Goal: Task Accomplishment & Management: Manage account settings

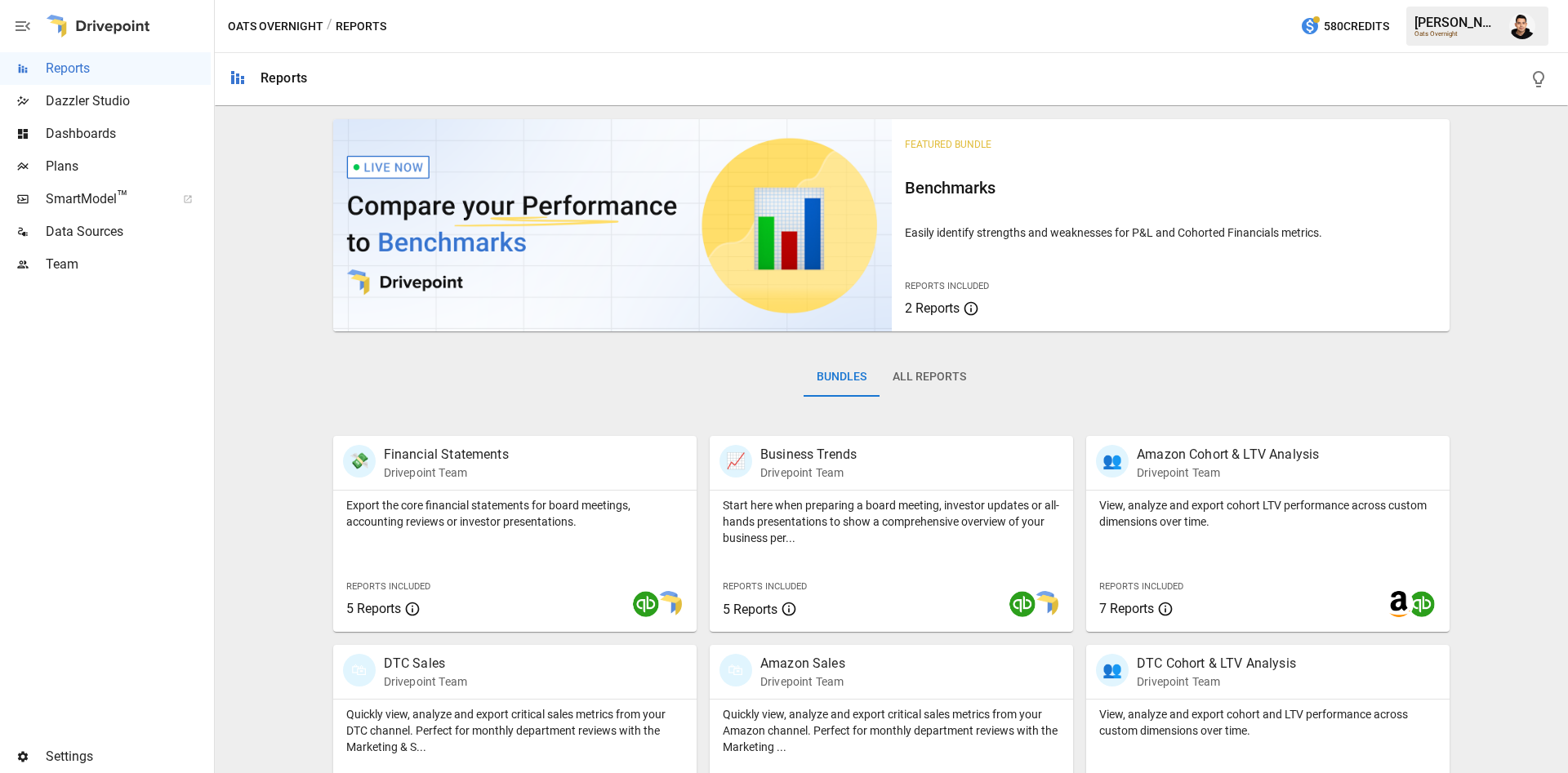
click at [109, 279] on div "Team" at bounding box center [105, 264] width 211 height 32
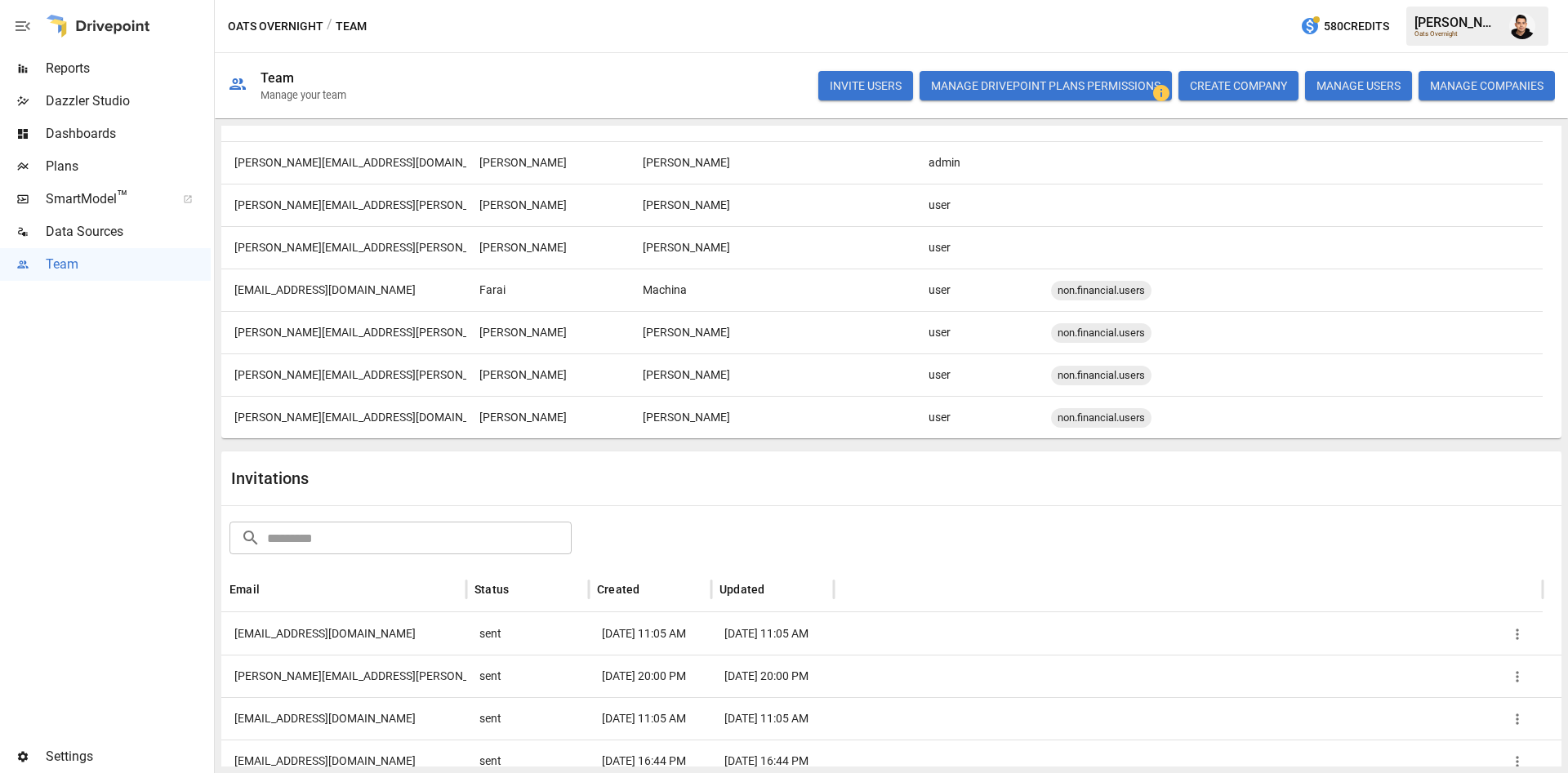
scroll to position [1402, 0]
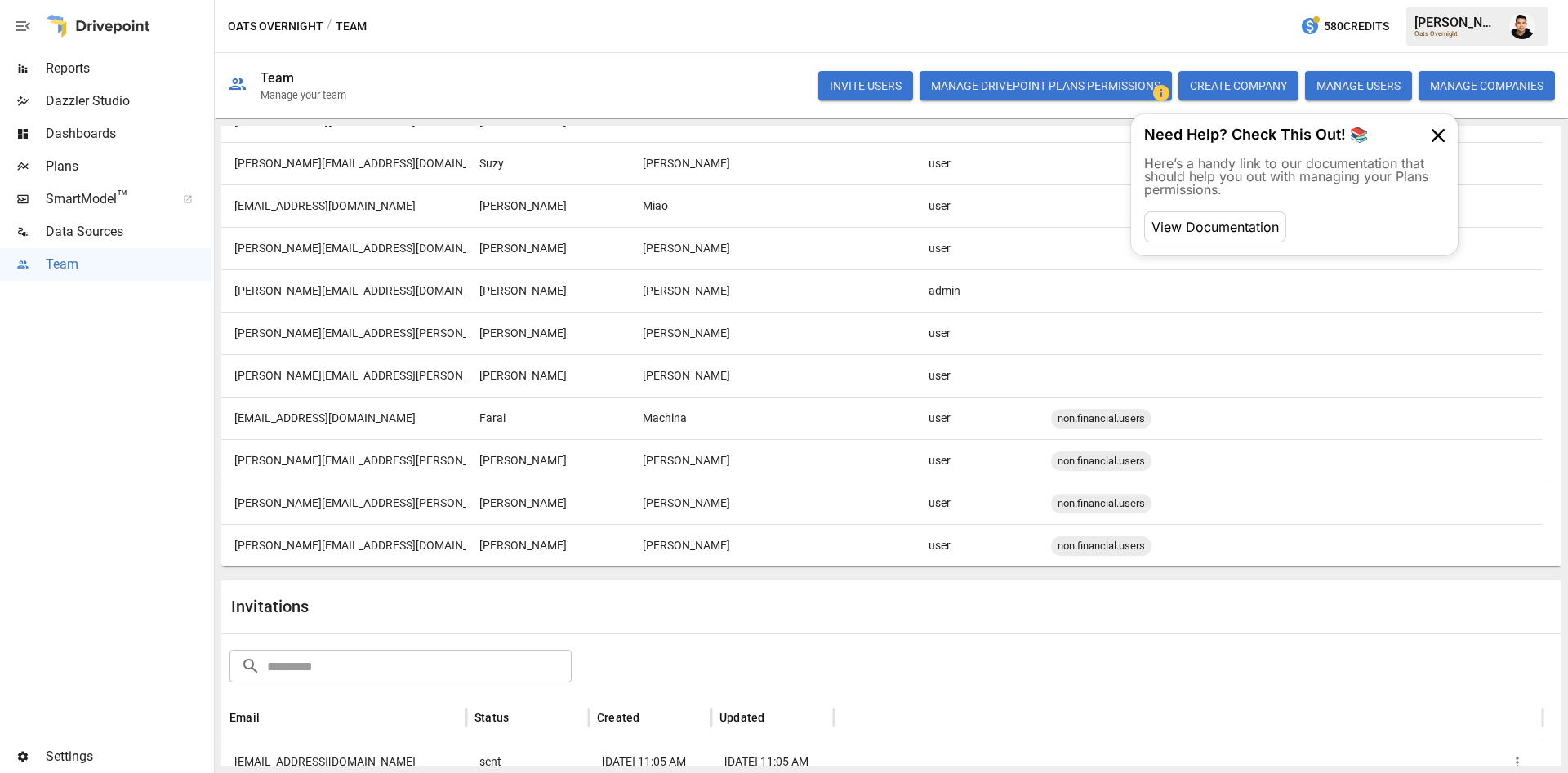
click at [849, 77] on button "INVITE USERS" at bounding box center [865, 86] width 95 height 30
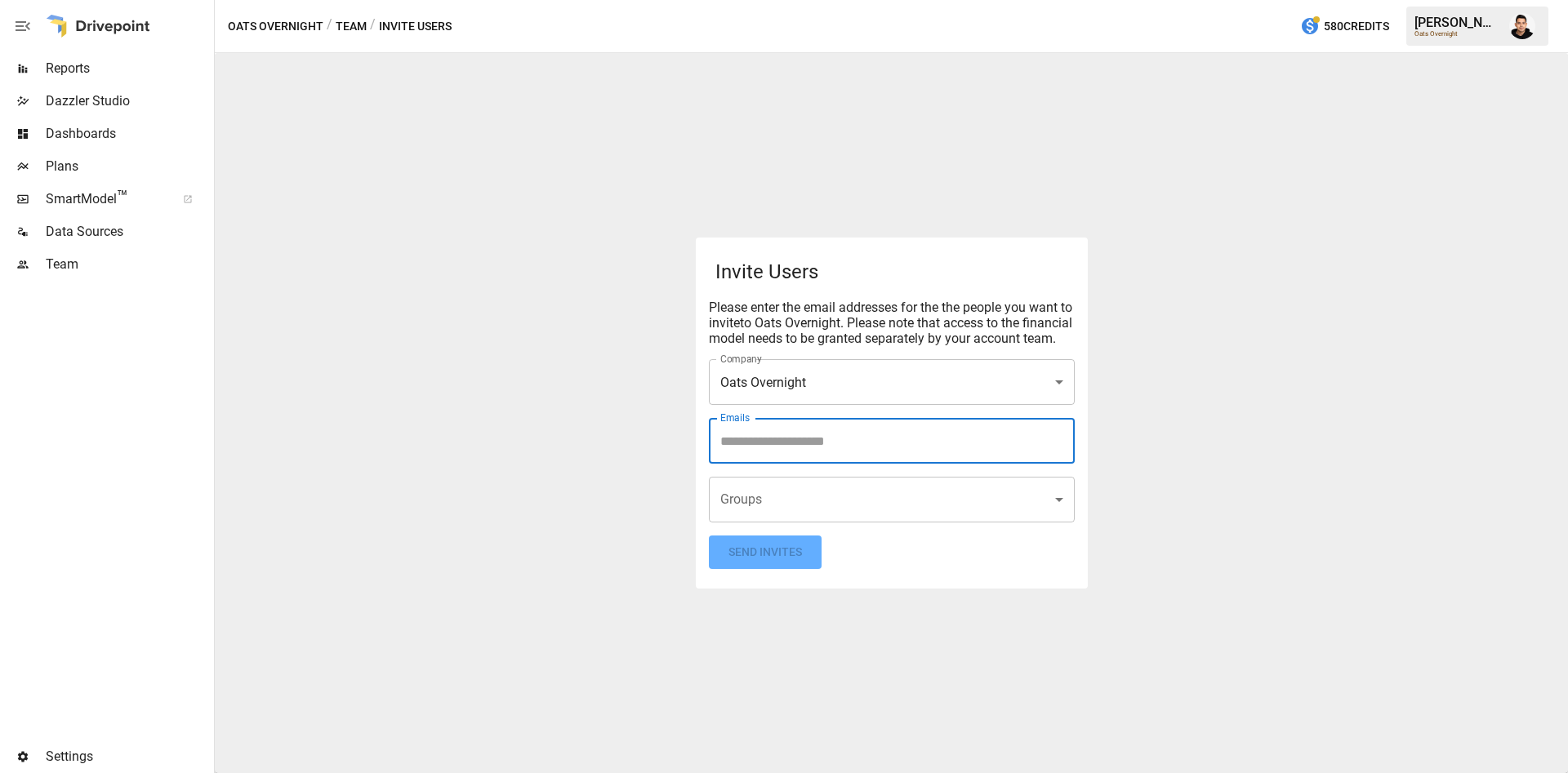
click at [880, 453] on input "Emails" at bounding box center [891, 440] width 351 height 31
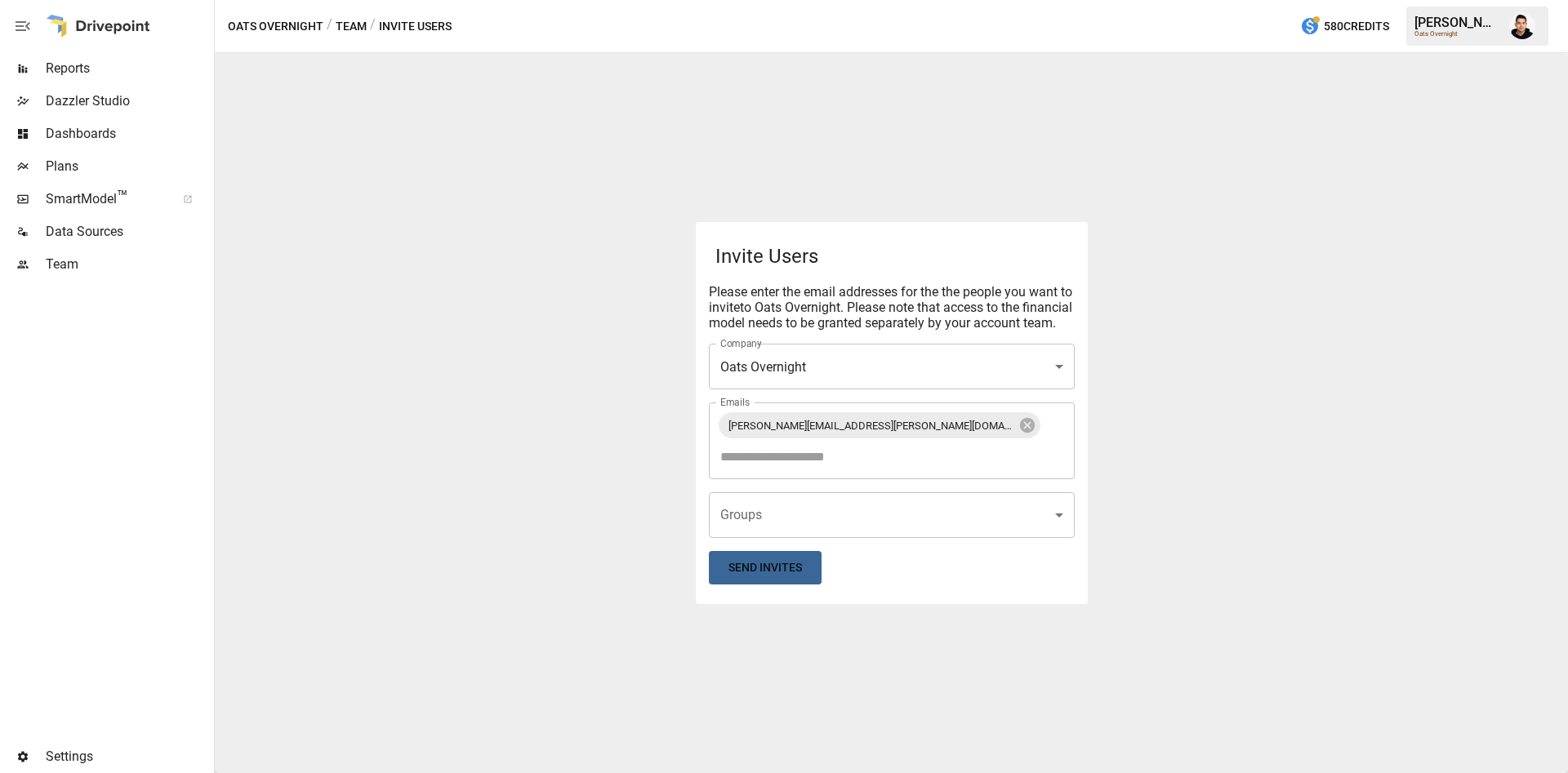
click at [787, 568] on button "Send Invites" at bounding box center [765, 568] width 112 height 33
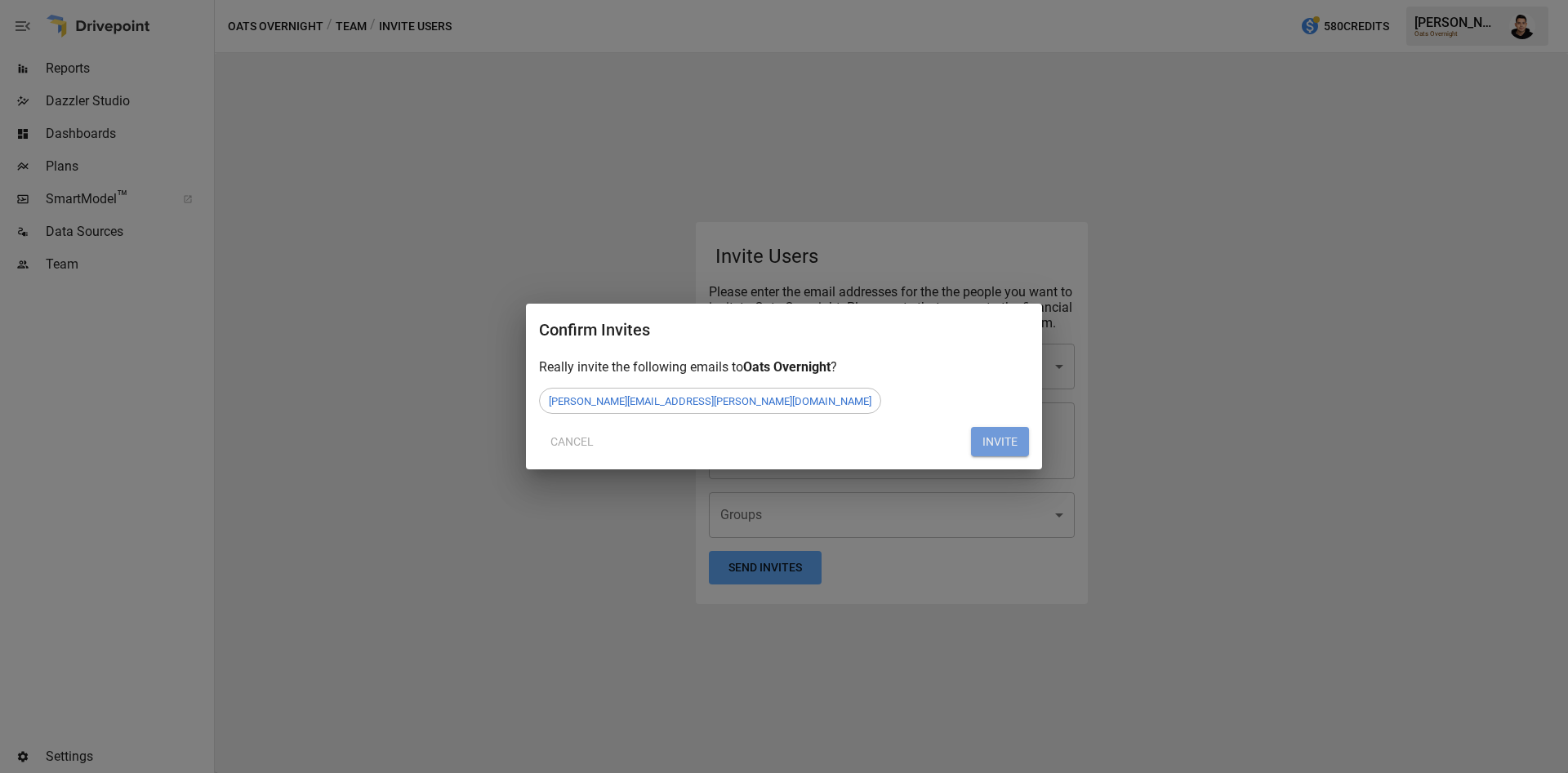
click at [989, 434] on button "INVITE" at bounding box center [1000, 442] width 58 height 30
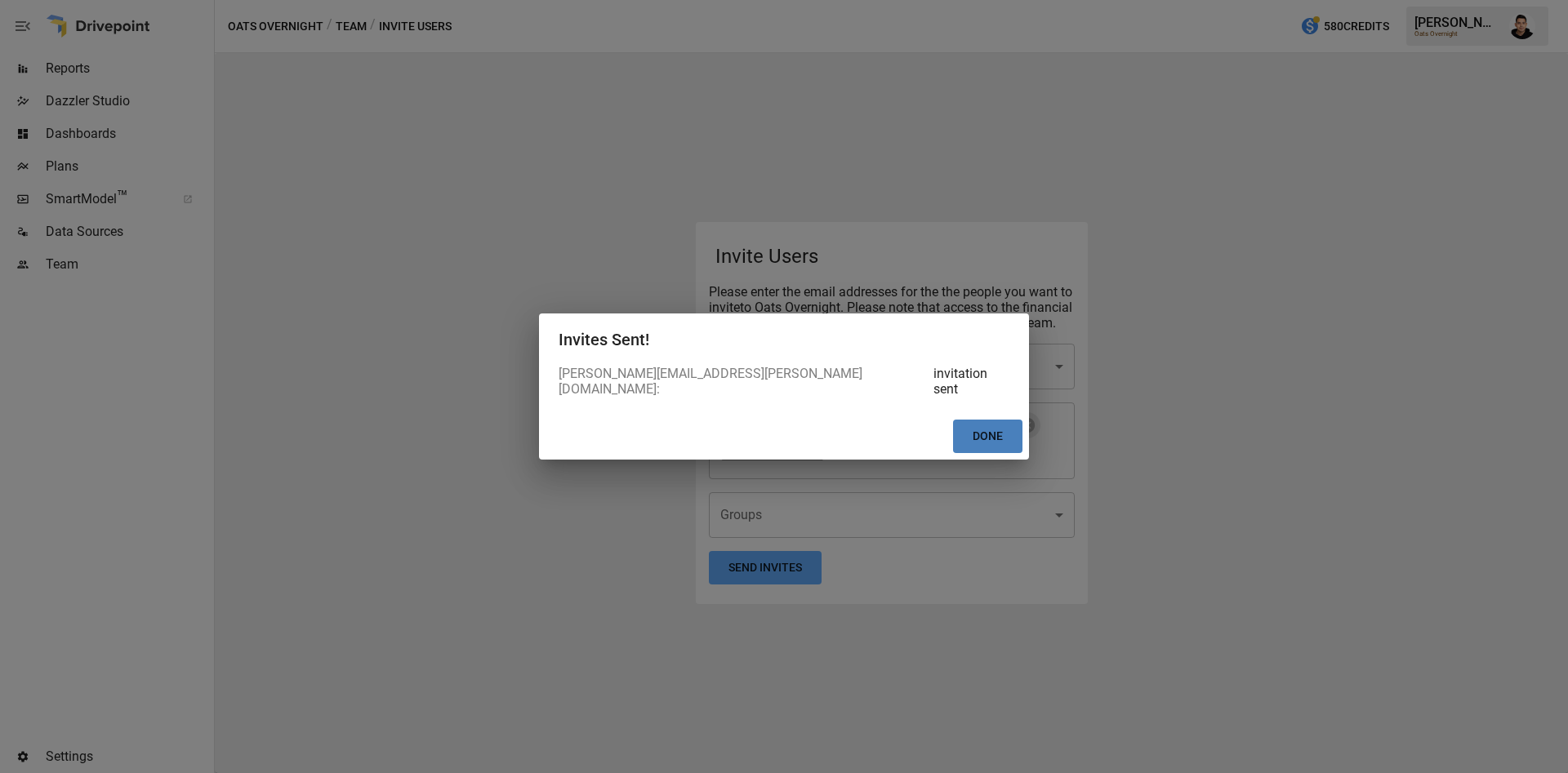
click at [989, 434] on button "Done" at bounding box center [987, 436] width 69 height 33
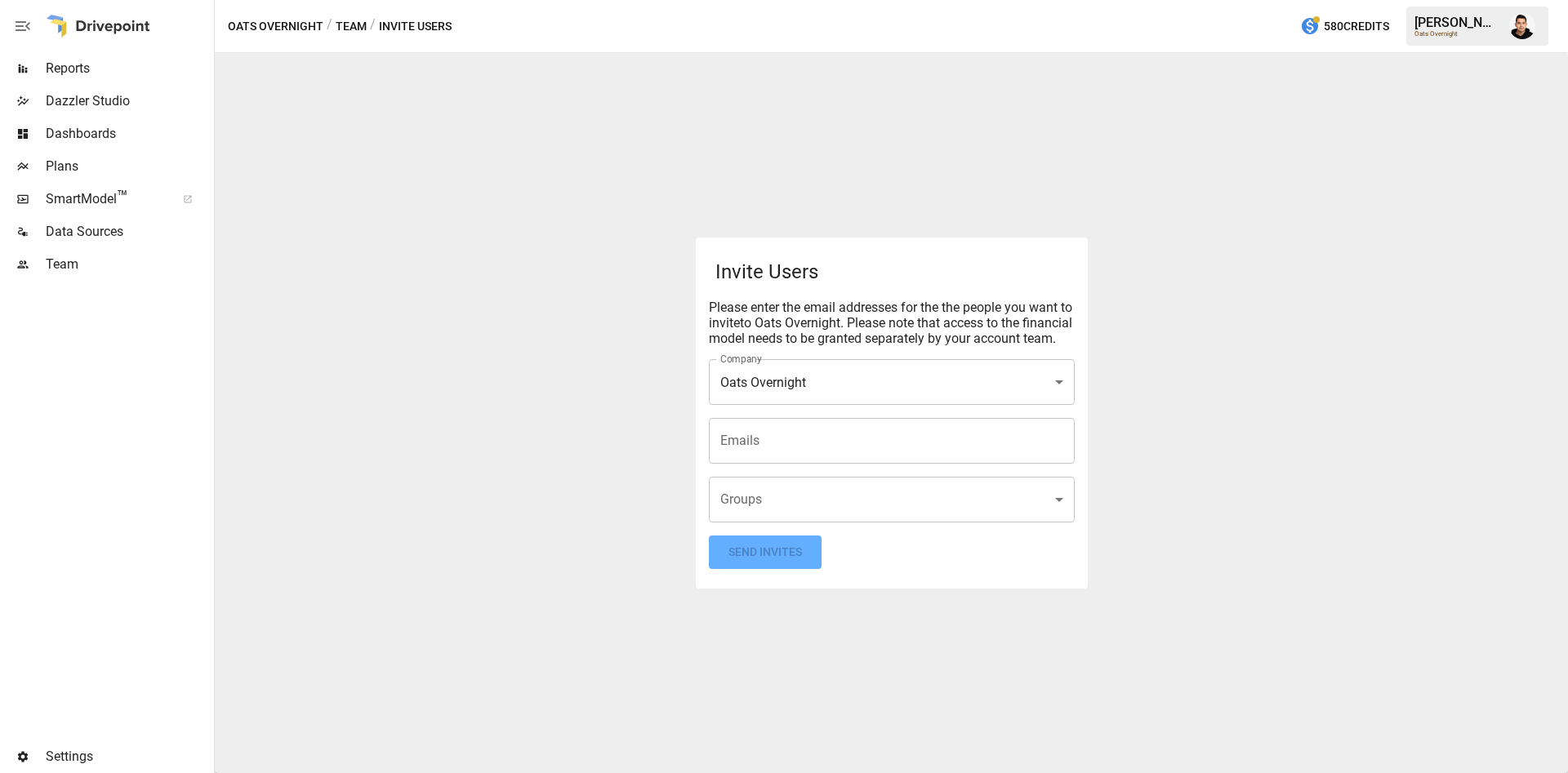
click at [384, 20] on div "/ Invite Users" at bounding box center [411, 26] width 82 height 20
click at [347, 25] on button "Team" at bounding box center [350, 26] width 31 height 20
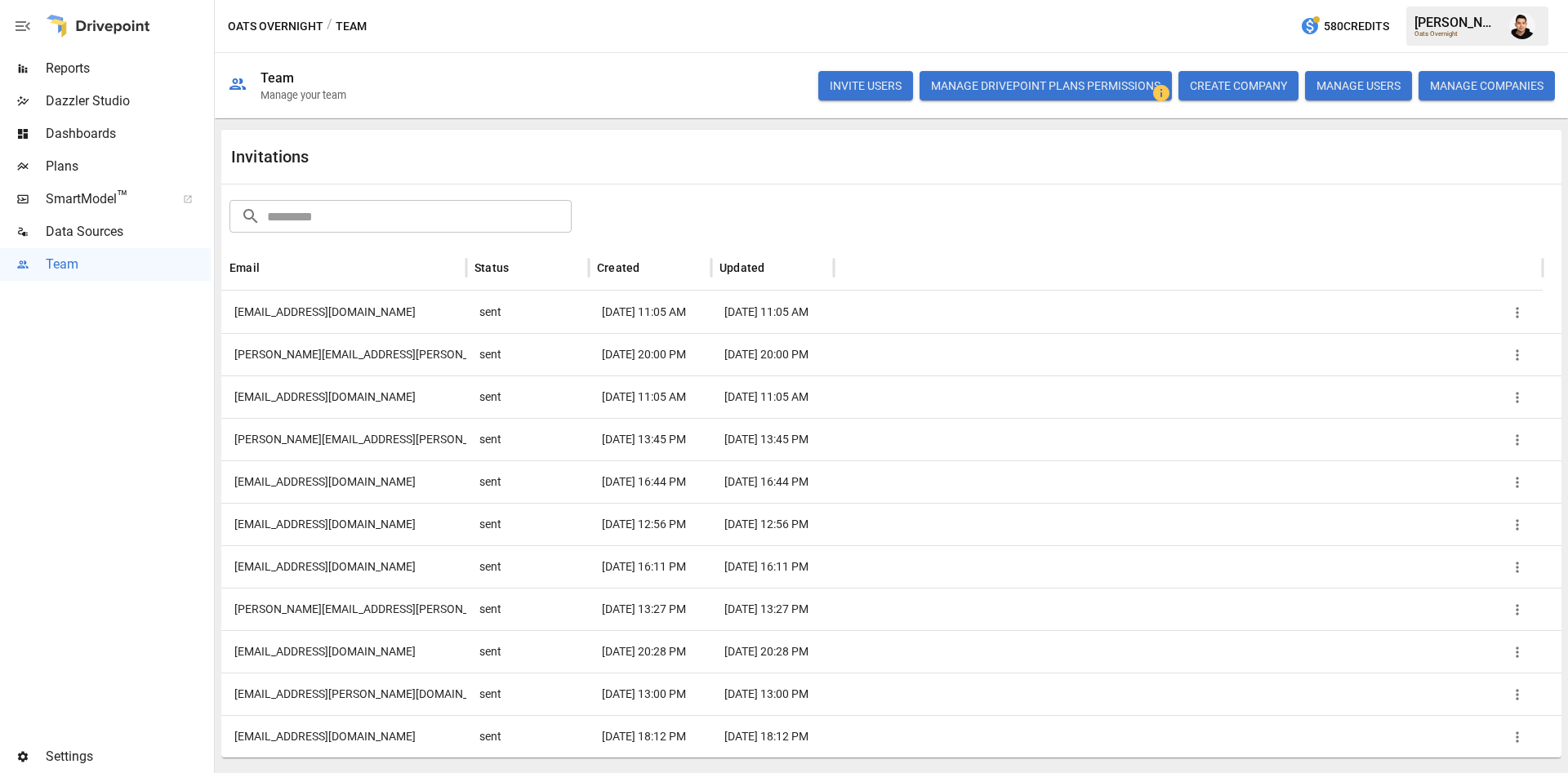
scroll to position [1869, 0]
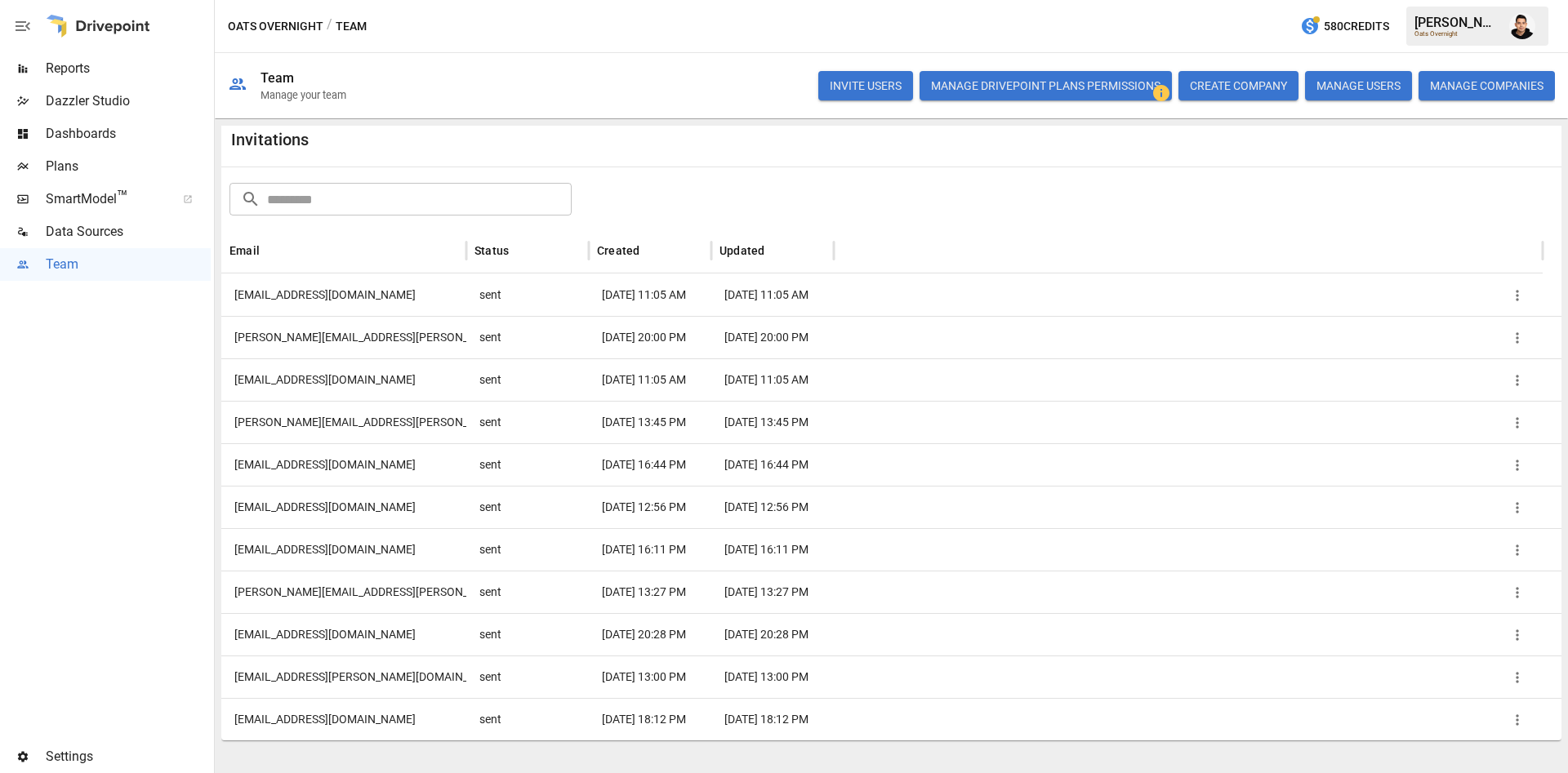
click at [425, 413] on div "[PERSON_NAME][EMAIL_ADDRESS][PERSON_NAME][DOMAIN_NAME]" at bounding box center [343, 422] width 245 height 42
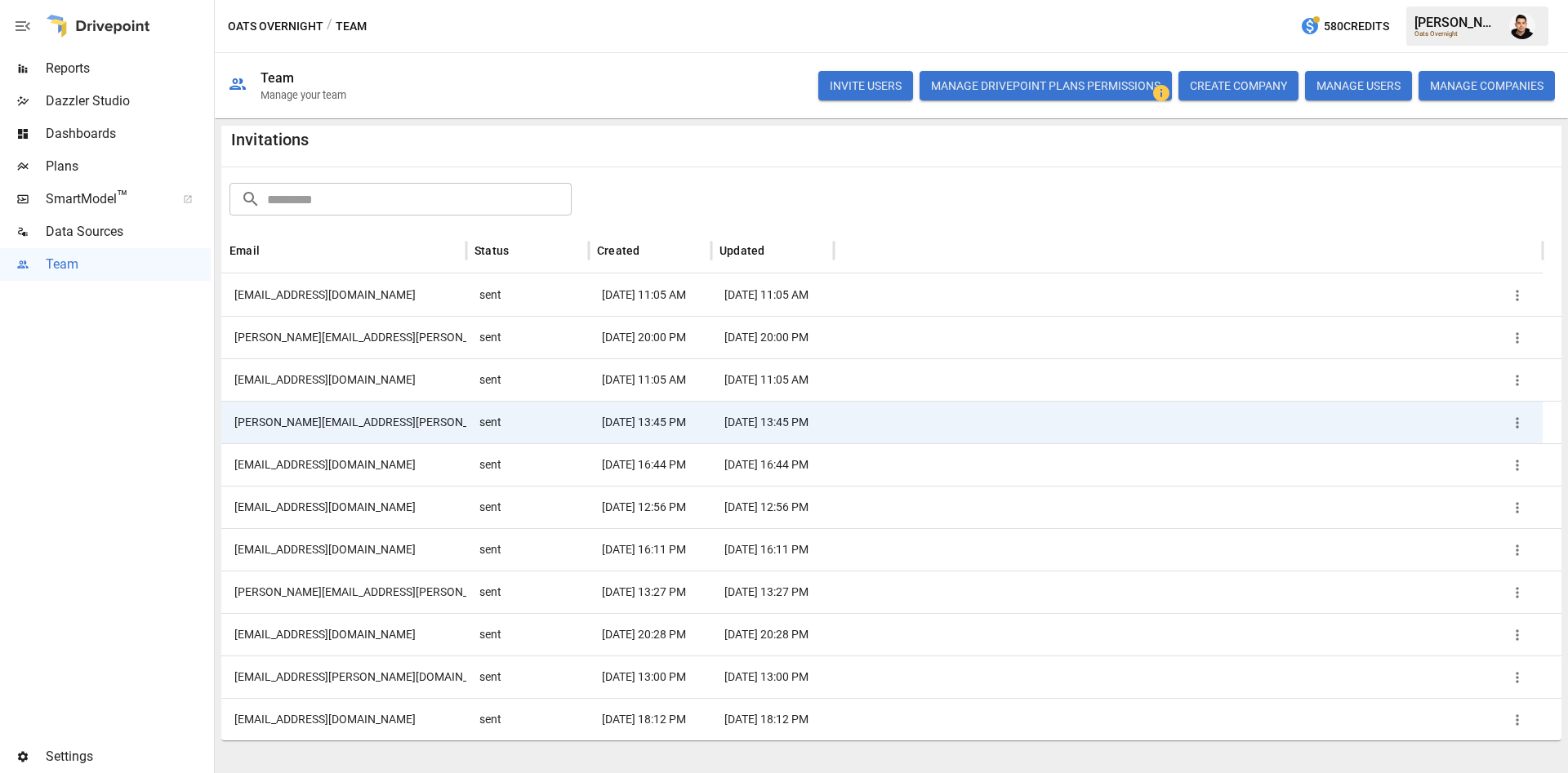
click at [1521, 421] on icon "button" at bounding box center [1517, 423] width 17 height 17
click at [1493, 490] on li "Remove Invitation" at bounding box center [1479, 490] width 140 height 30
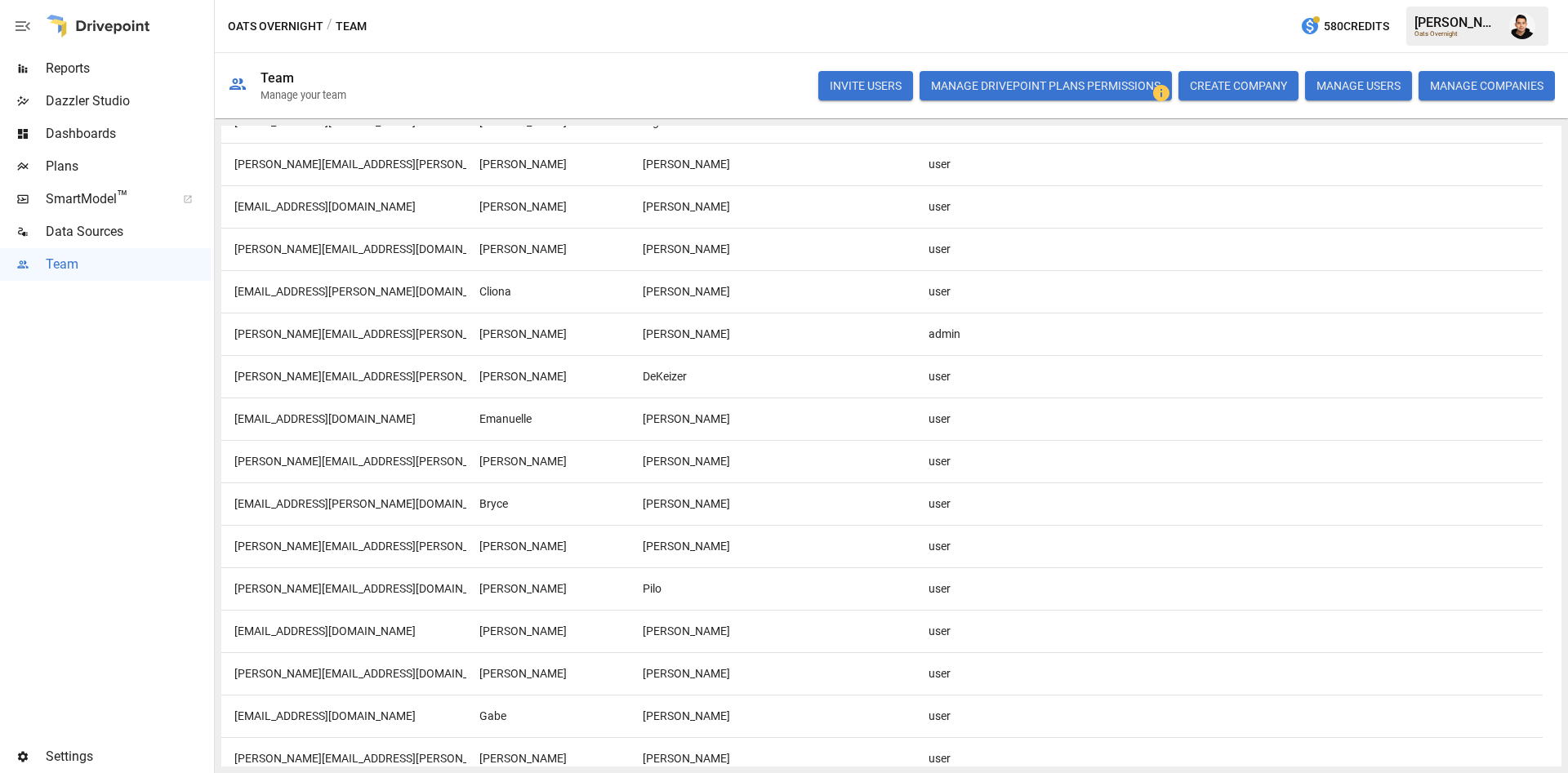
scroll to position [0, 0]
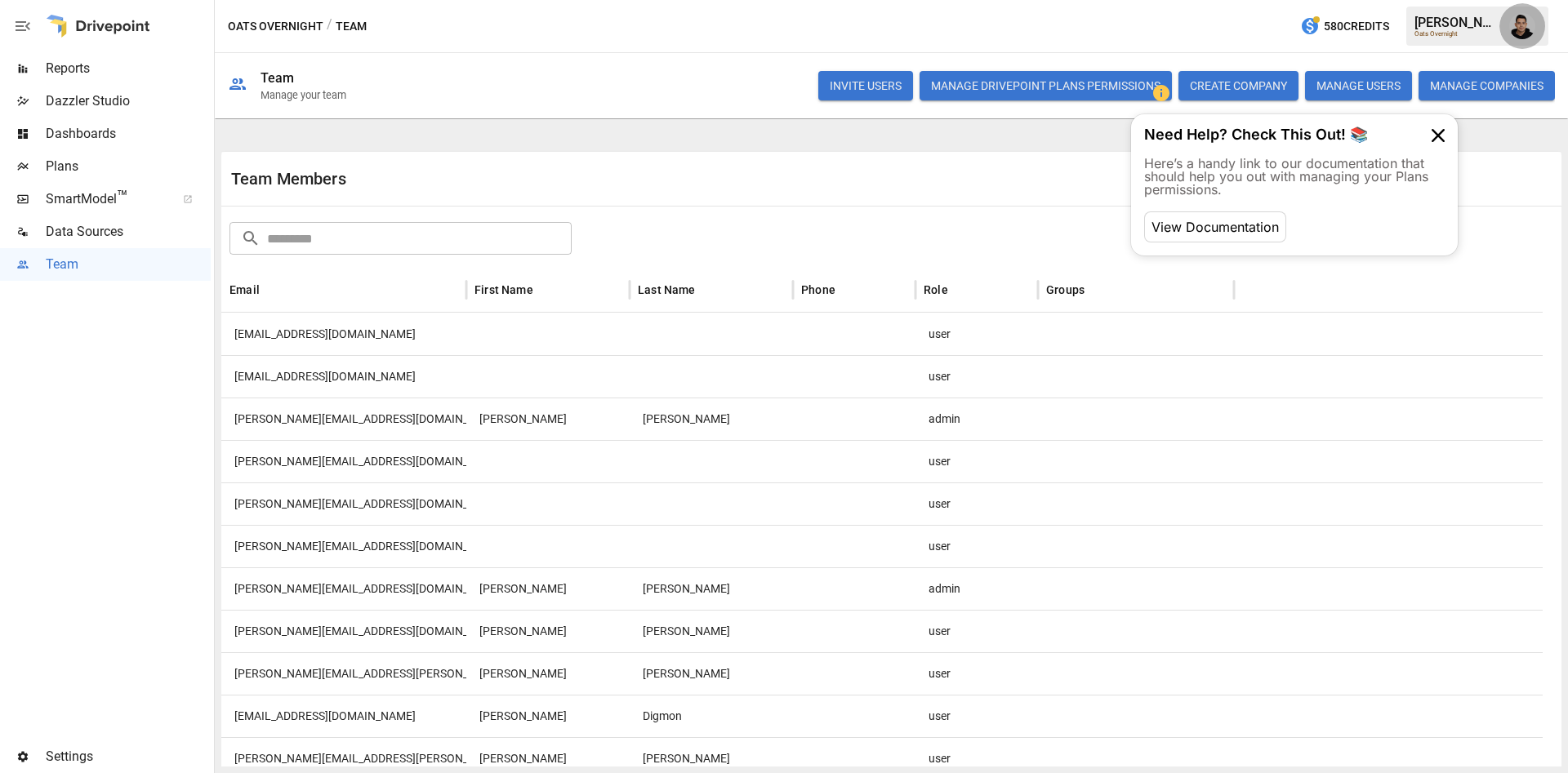
click at [1513, 30] on img "Francisco Sanchez" at bounding box center [1522, 26] width 26 height 26
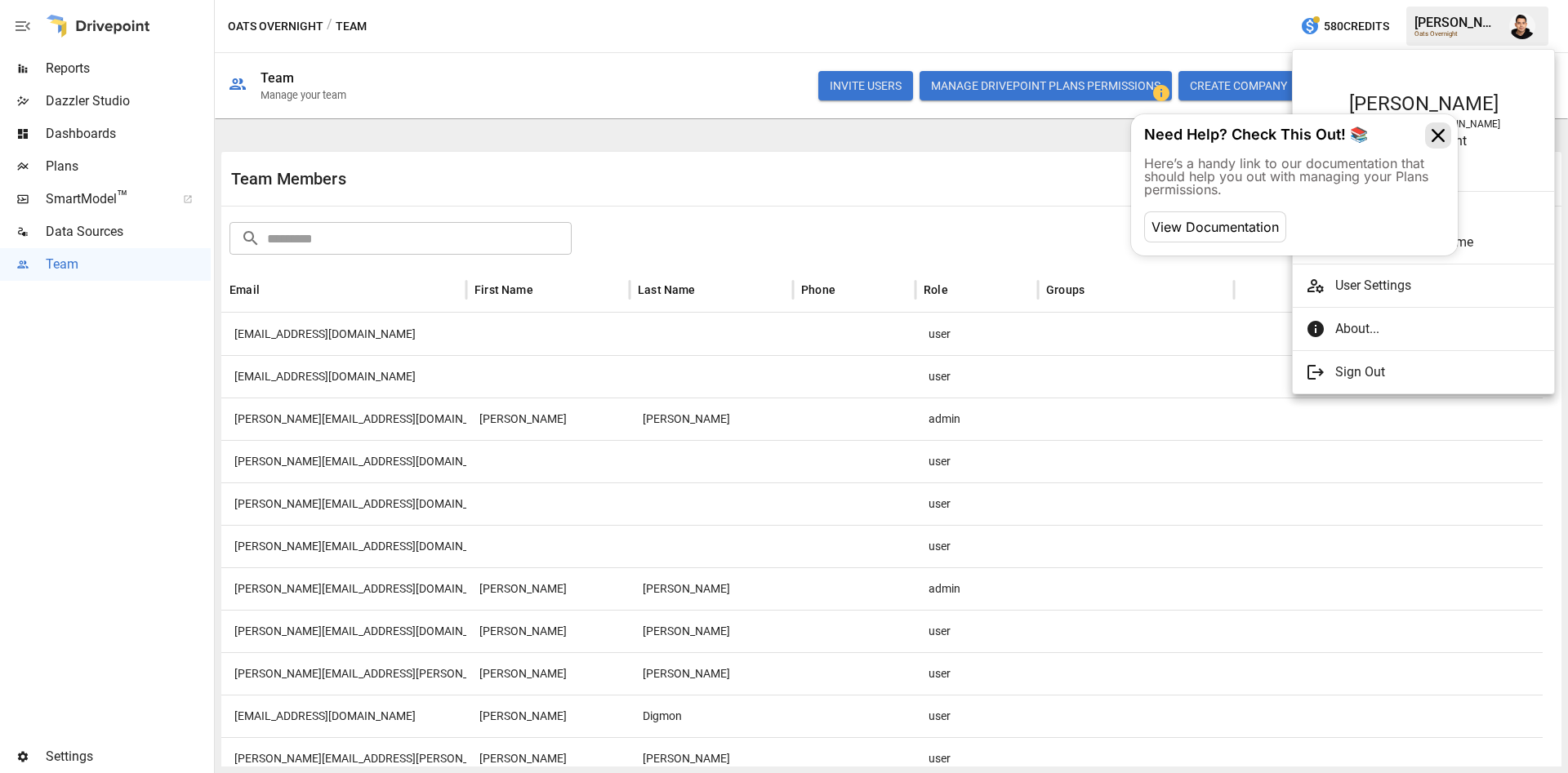
click at [1433, 140] on icon at bounding box center [1438, 136] width 26 height 26
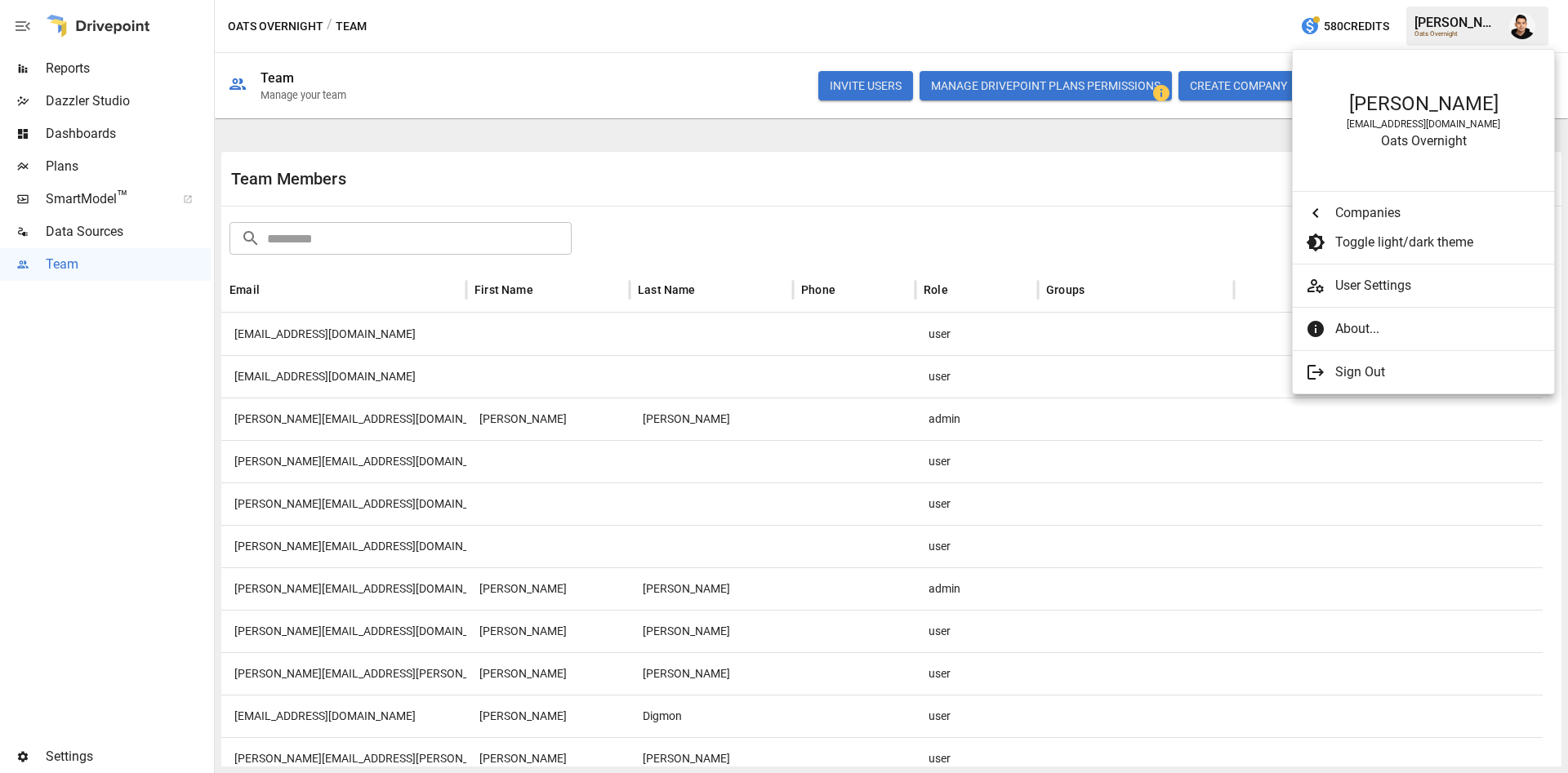
click at [92, 61] on div at bounding box center [784, 386] width 1568 height 773
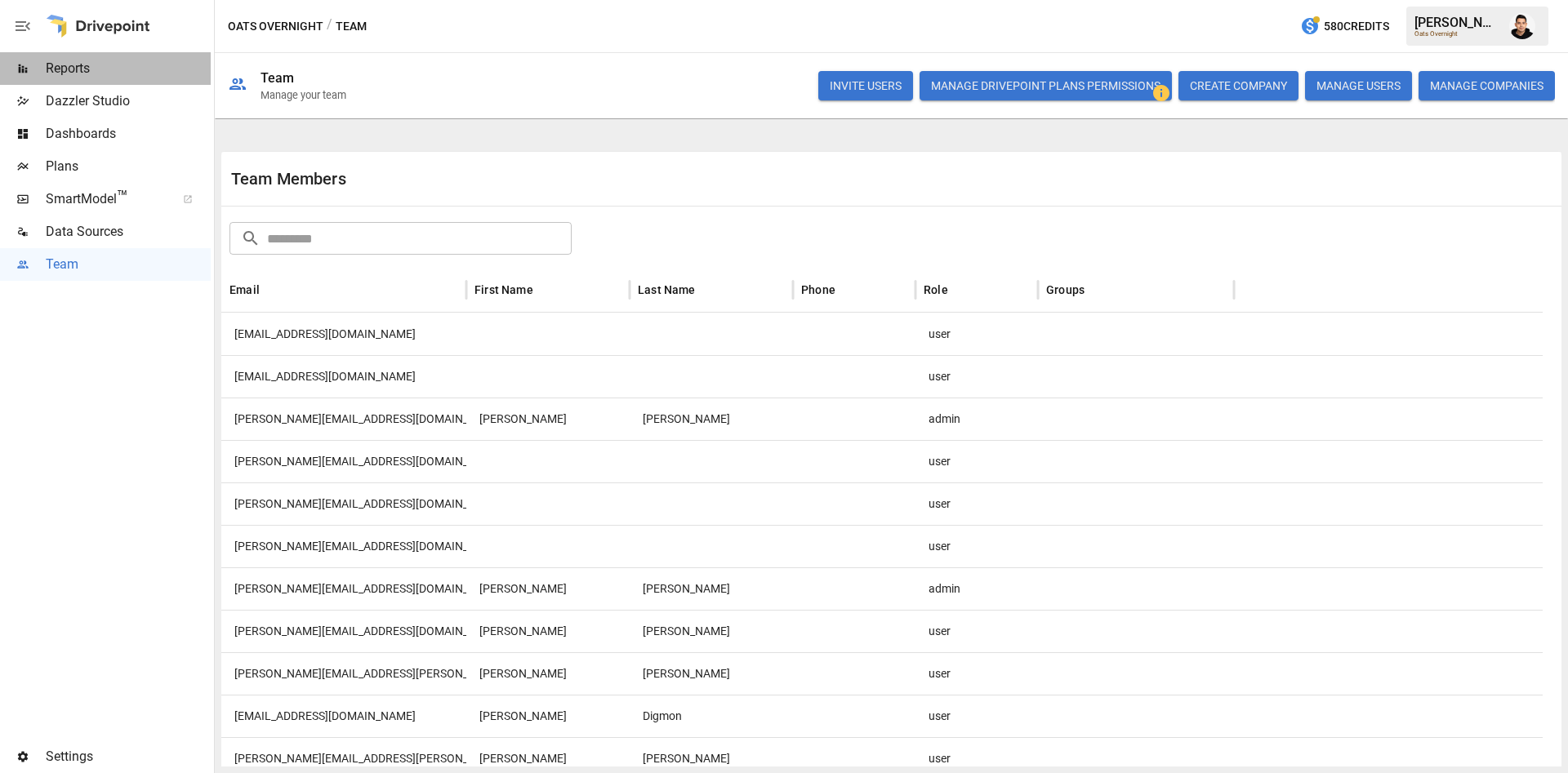
click at [63, 63] on span "Reports" at bounding box center [128, 68] width 165 height 19
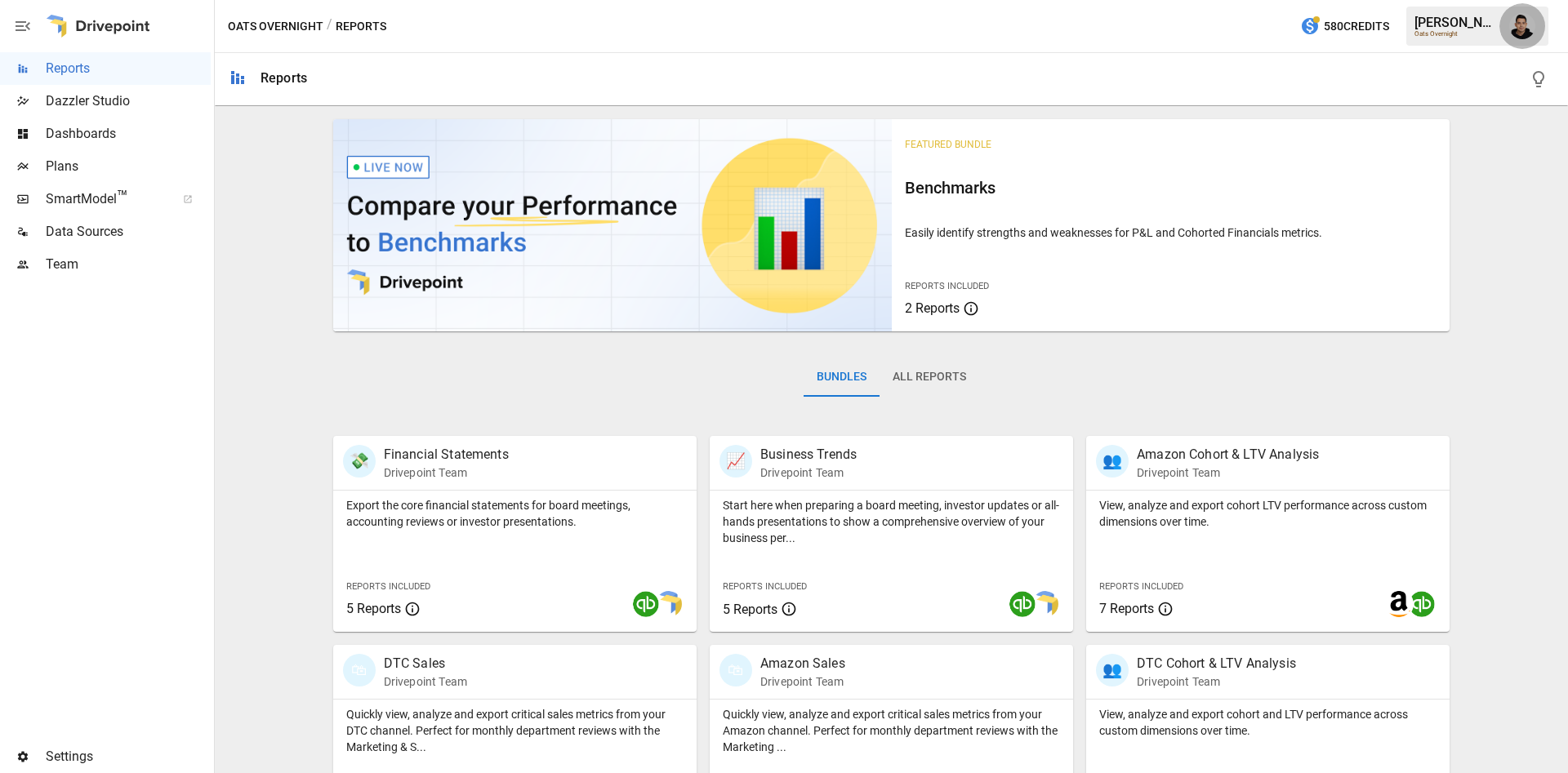
click at [1510, 30] on img "Francisco Sanchez" at bounding box center [1522, 26] width 26 height 26
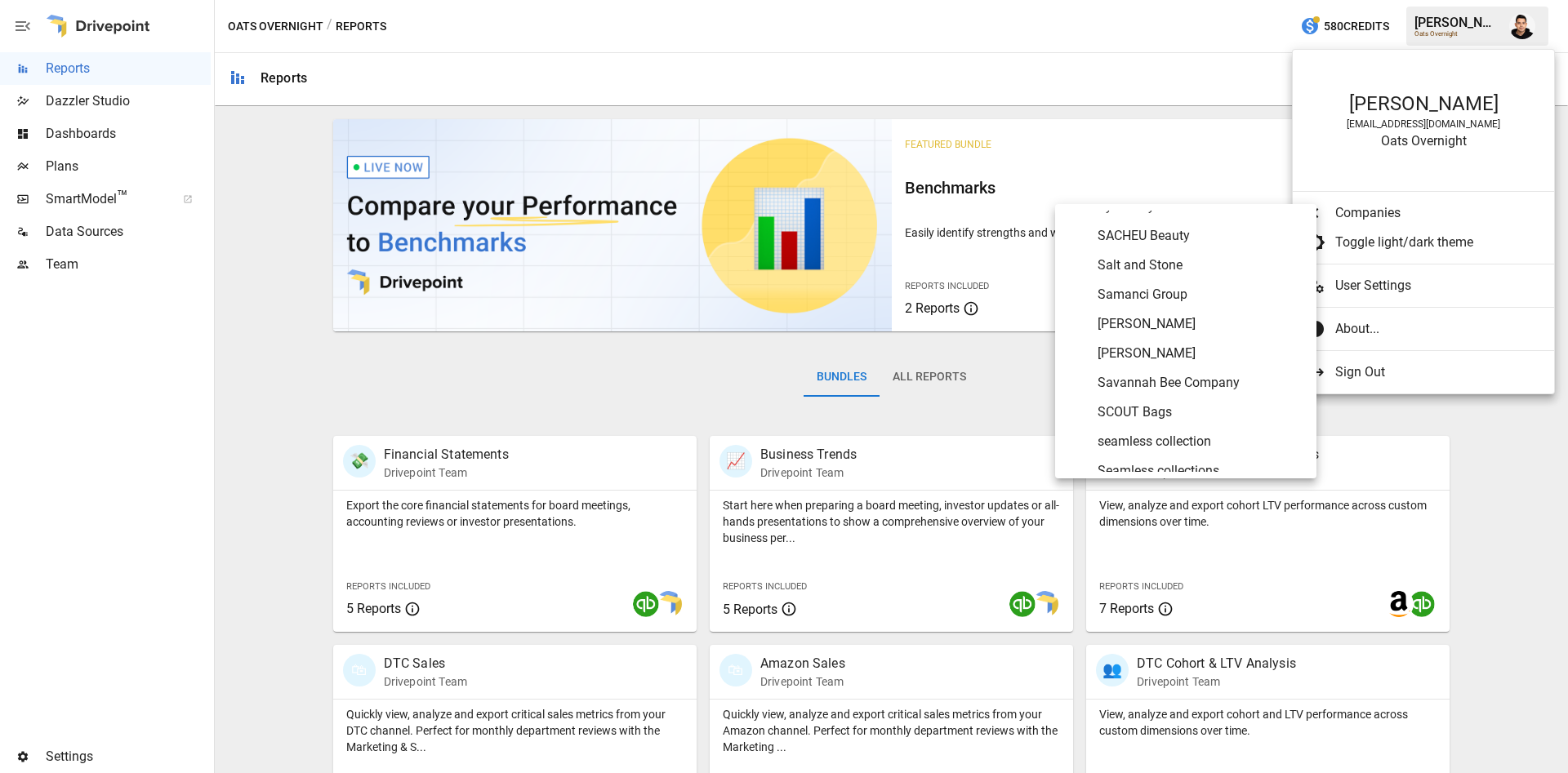
scroll to position [6899, 0]
click at [1201, 380] on span "Savannah Bee Company" at bounding box center [1200, 381] width 206 height 19
